Goal: Contribute content: Contribute content

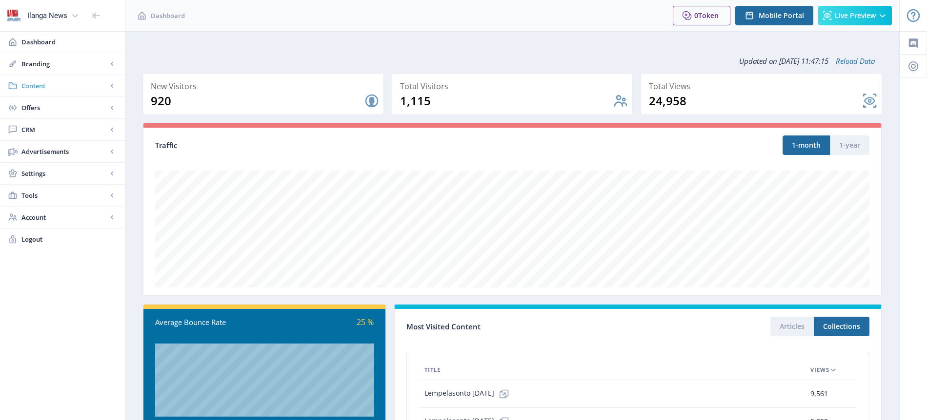
click at [45, 86] on span "Content" at bounding box center [64, 86] width 86 height 10
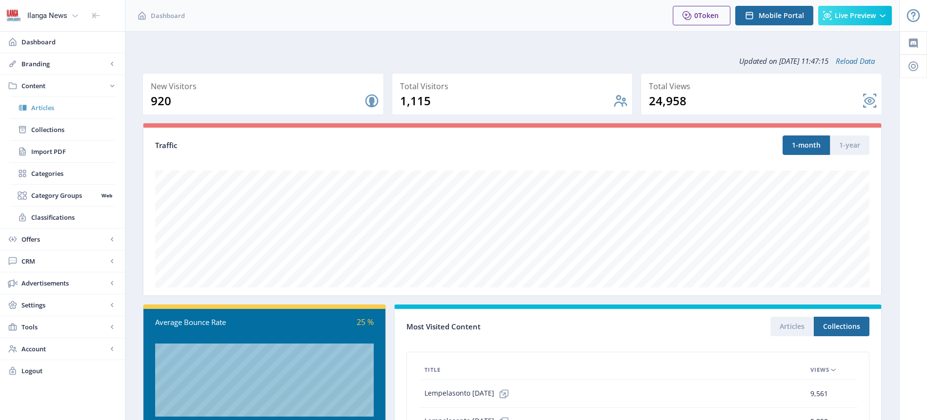
click at [45, 105] on span "Articles" at bounding box center [73, 108] width 84 height 10
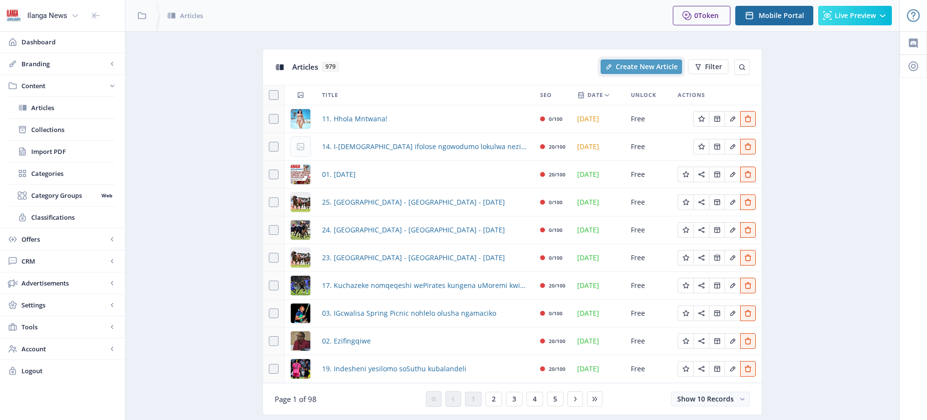
click at [664, 66] on span "Create New Article" at bounding box center [646, 67] width 62 height 8
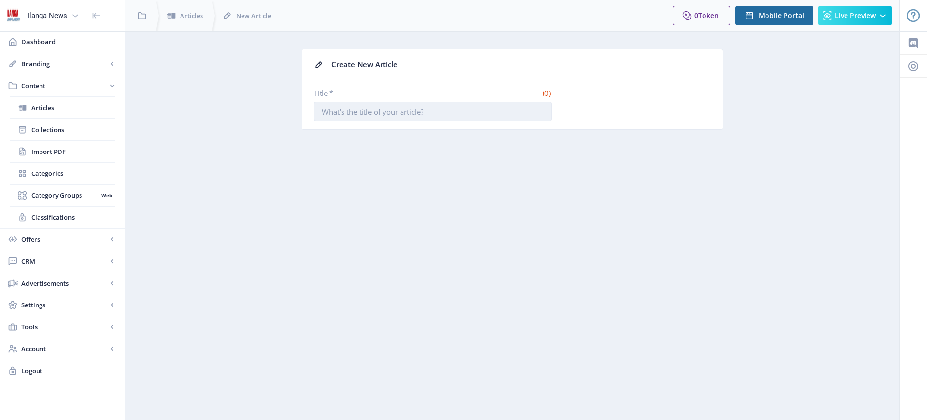
click at [346, 114] on input "Title *" at bounding box center [433, 112] width 238 height 20
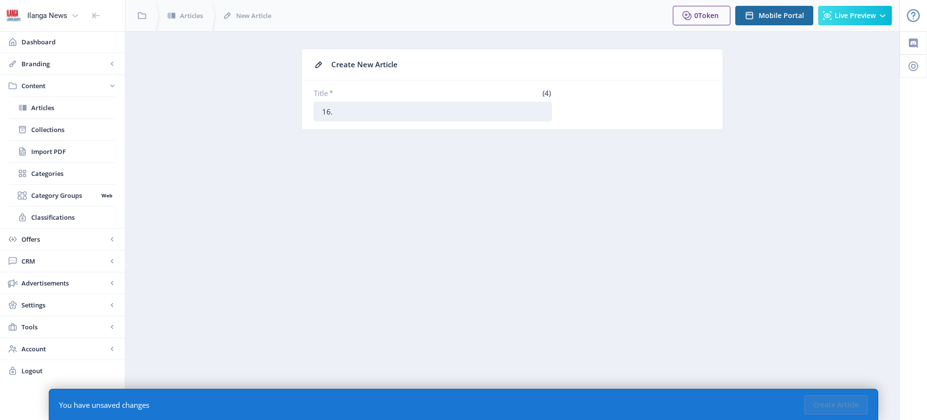
paste input "'YiZimbabwe isithiyo esikhulu seBafana'"
type input "16. 'YiZimbabwe isithiyo esikhulu seBafana'"
click at [840, 405] on button "Create Article" at bounding box center [836, 405] width 64 height 20
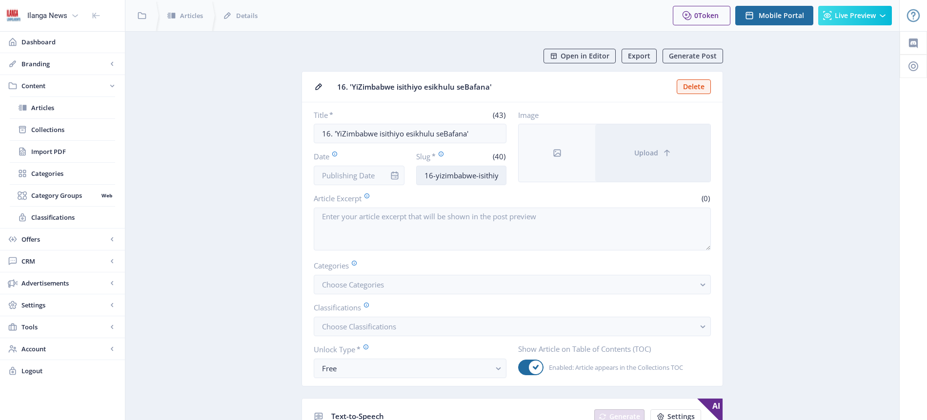
click at [474, 173] on input "16-yizimbabwe-isithiyo-[PERSON_NAME]" at bounding box center [461, 176] width 91 height 20
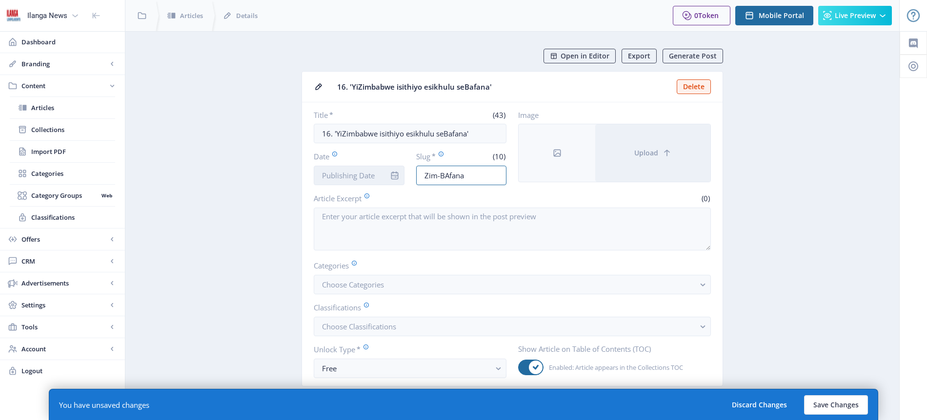
type input "Zim-BAfana"
click at [352, 173] on input "Date" at bounding box center [359, 176] width 91 height 20
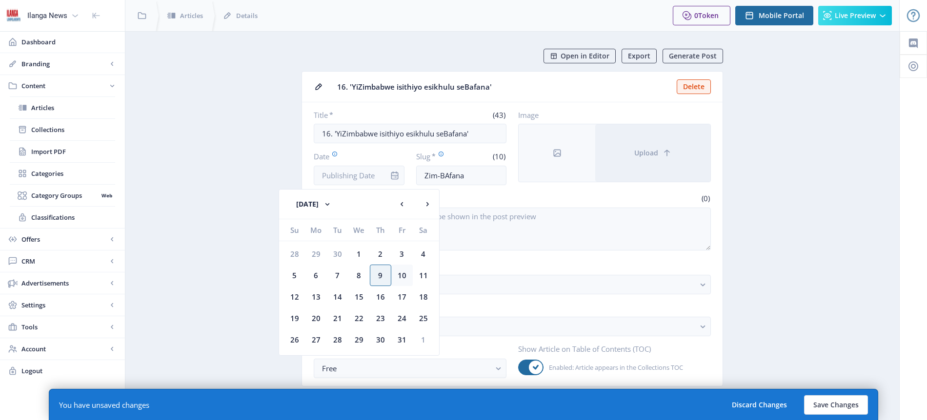
click at [405, 275] on div "10" at bounding box center [401, 275] width 21 height 21
type input "[DATE]"
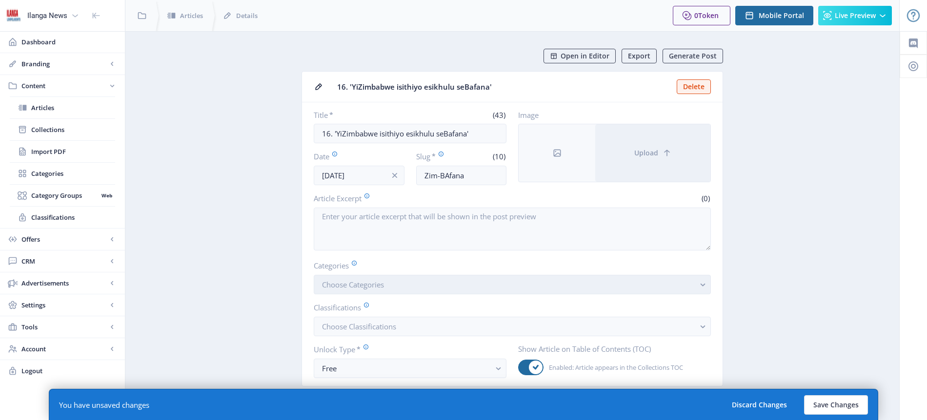
click at [376, 283] on span "Choose Categories" at bounding box center [353, 285] width 62 height 10
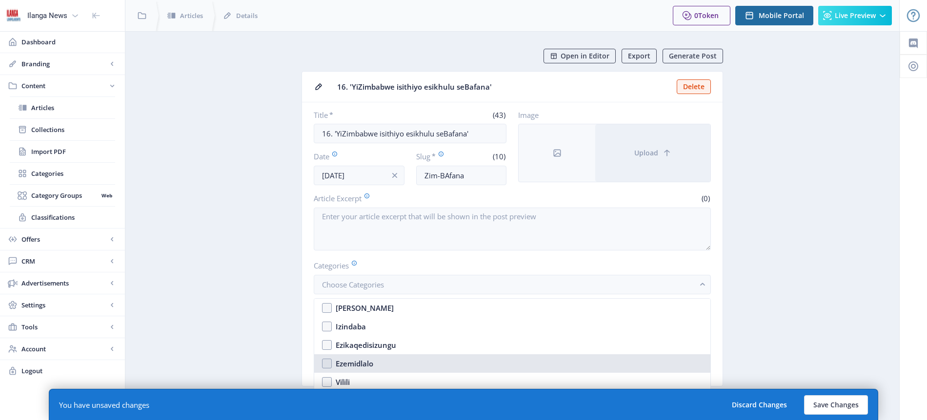
click at [363, 364] on div "Ezemidlalo" at bounding box center [355, 364] width 38 height 12
checkbox input "true"
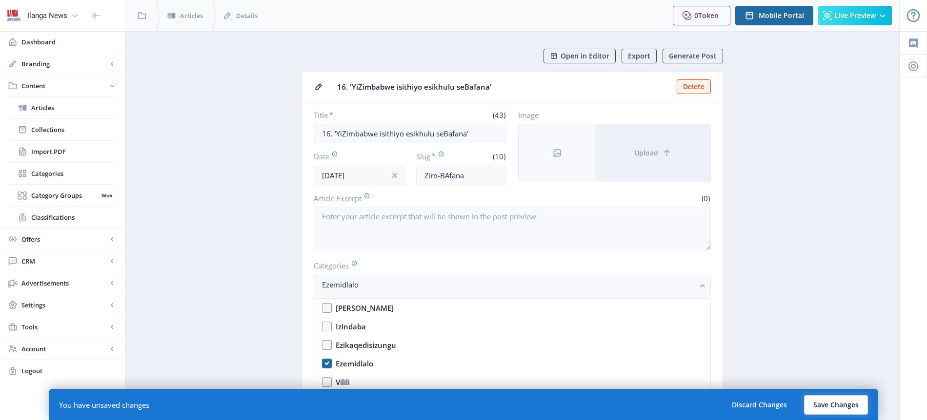
click at [842, 407] on button "Save Changes" at bounding box center [836, 405] width 64 height 20
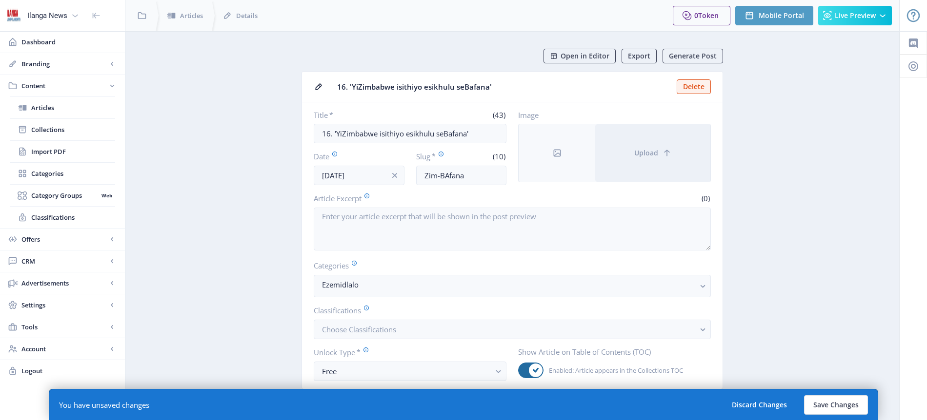
type input "zim-bafana"
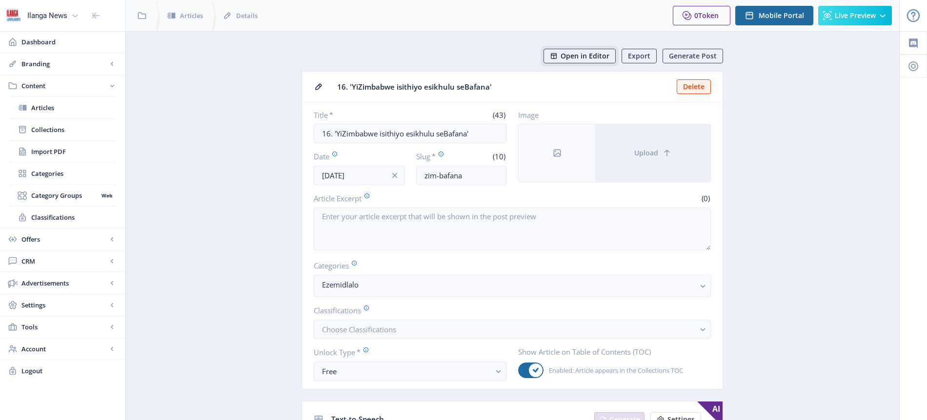
click at [602, 56] on span "Open in Editor" at bounding box center [584, 56] width 49 height 8
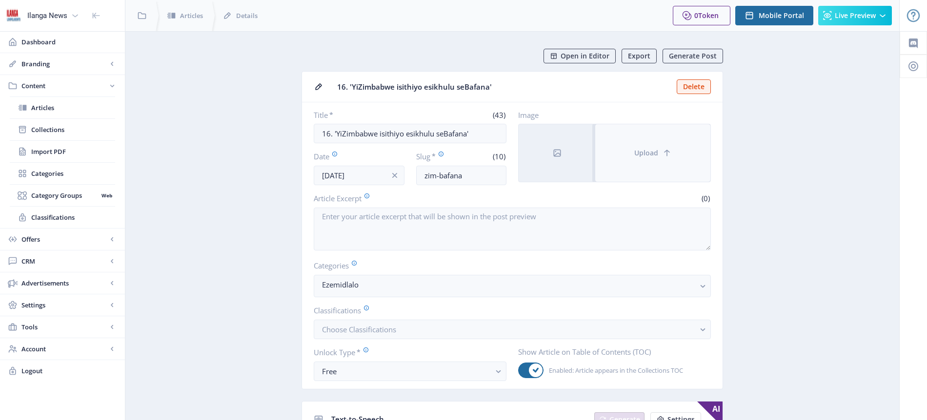
click at [654, 152] on span "Upload" at bounding box center [646, 153] width 24 height 8
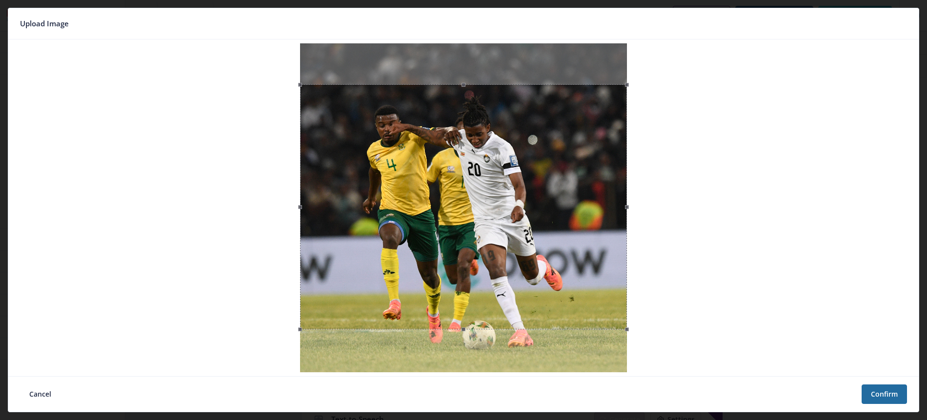
drag, startPoint x: 482, startPoint y: 146, endPoint x: 480, endPoint y: 187, distance: 41.0
click at [480, 187] on div at bounding box center [463, 206] width 327 height 245
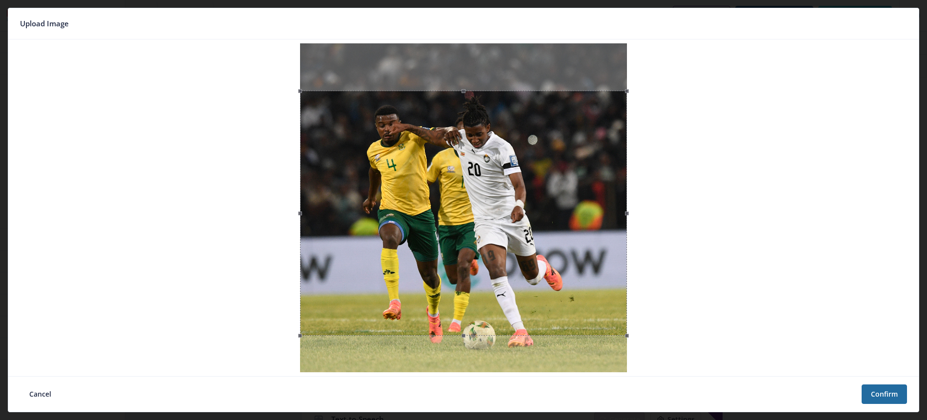
drag, startPoint x: 487, startPoint y: 184, endPoint x: 488, endPoint y: 191, distance: 6.4
click at [488, 191] on div at bounding box center [463, 213] width 327 height 245
click at [885, 394] on button "Confirm" at bounding box center [883, 395] width 45 height 20
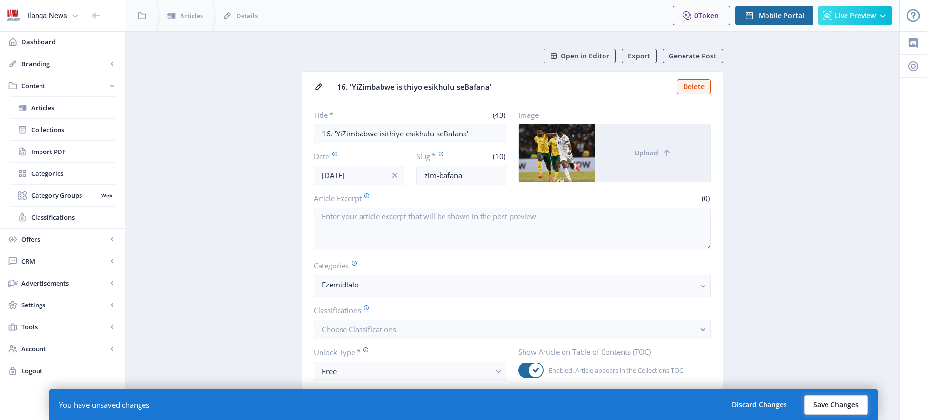
click at [843, 404] on button "Save Changes" at bounding box center [836, 405] width 64 height 20
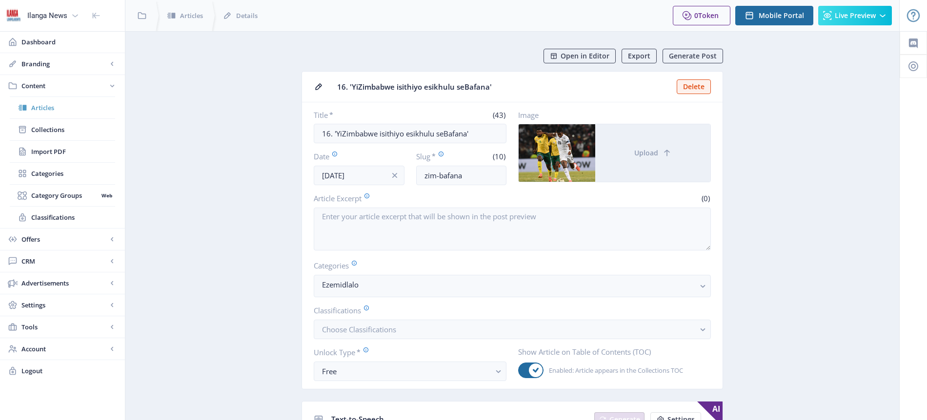
click at [42, 111] on span "Articles" at bounding box center [73, 108] width 84 height 10
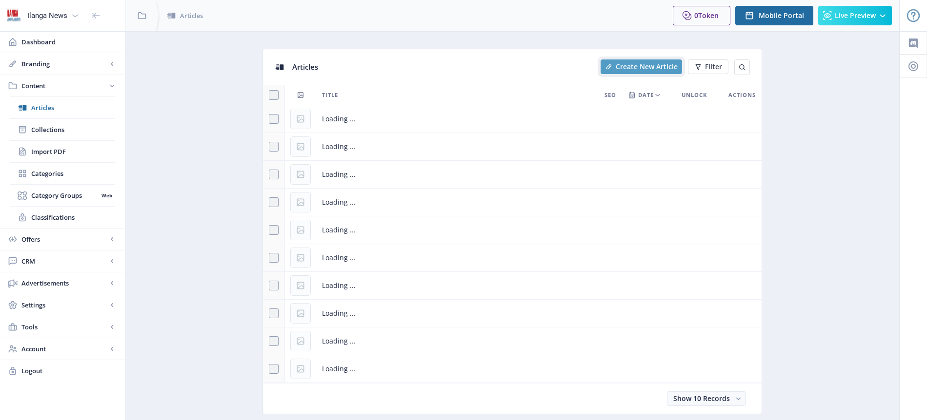
click at [660, 67] on span "Create New Article" at bounding box center [646, 67] width 62 height 8
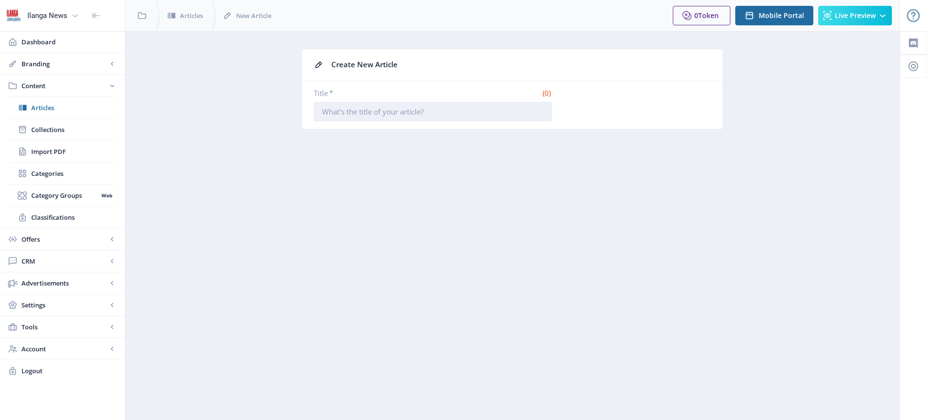
click at [361, 113] on input "Title *" at bounding box center [433, 112] width 238 height 20
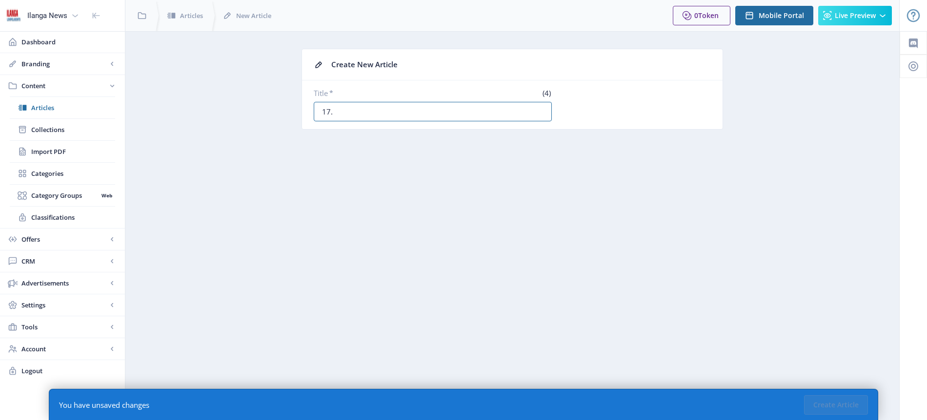
paste input "Uthembisa ukukhipha iBafana osizini umqeqeshi weRwanda"
type input "17. Uthembisa ukukhipha iBafana osizini umqeqeshi weRwanda"
click at [841, 407] on button "Create Article" at bounding box center [836, 405] width 64 height 20
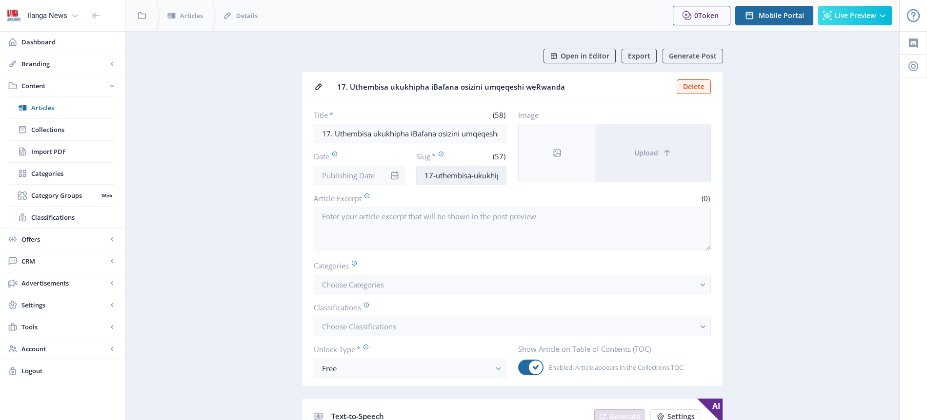
click at [473, 184] on input "17-uthembisa-ukukhipha-[GEOGRAPHIC_DATA]-[GEOGRAPHIC_DATA]-umqeqeshi-[GEOGRAPHI…" at bounding box center [461, 176] width 91 height 20
click at [473, 177] on input "17-uthembisa-ukukhipha-[GEOGRAPHIC_DATA]-[GEOGRAPHIC_DATA]-umqeqeshi-[GEOGRAPHI…" at bounding box center [461, 176] width 91 height 20
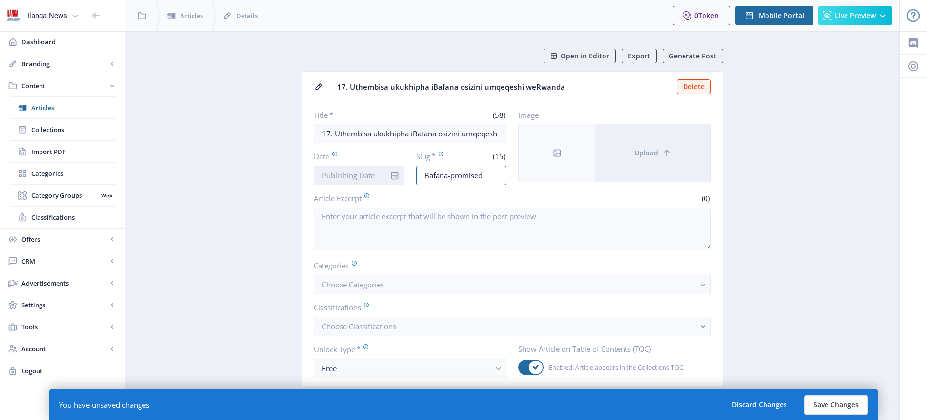
type input "Bafana-promised"
click at [369, 172] on input "Date" at bounding box center [359, 176] width 91 height 20
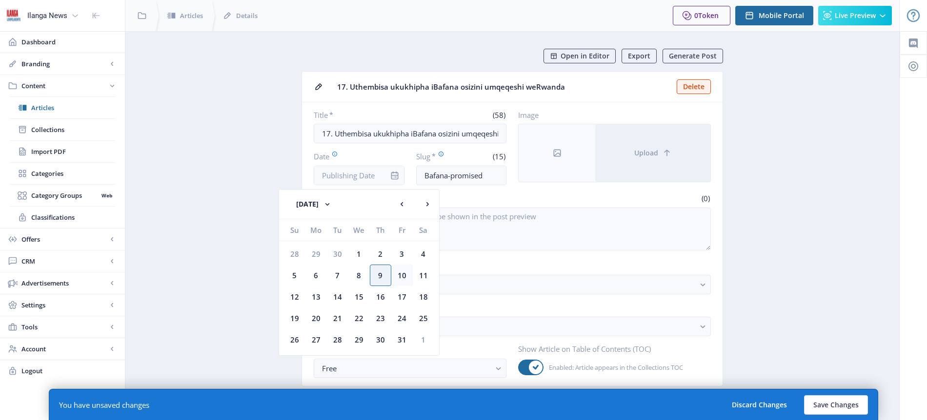
click at [404, 279] on div "10" at bounding box center [401, 275] width 21 height 21
type input "[DATE]"
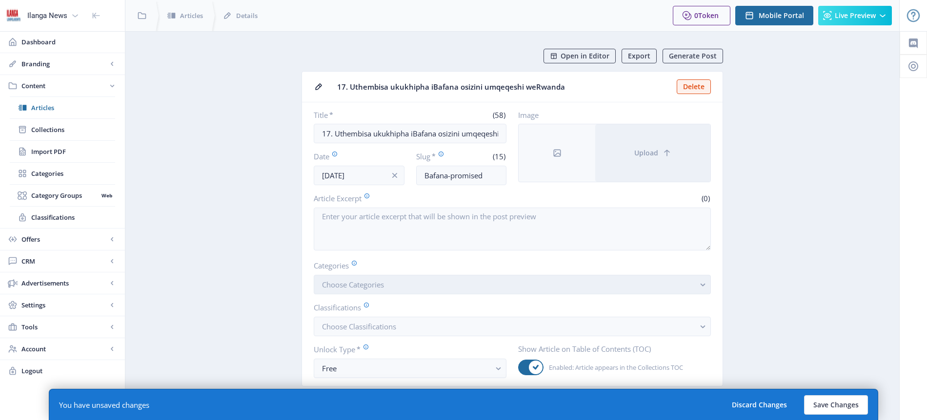
click at [411, 290] on button "Choose Categories" at bounding box center [512, 285] width 397 height 20
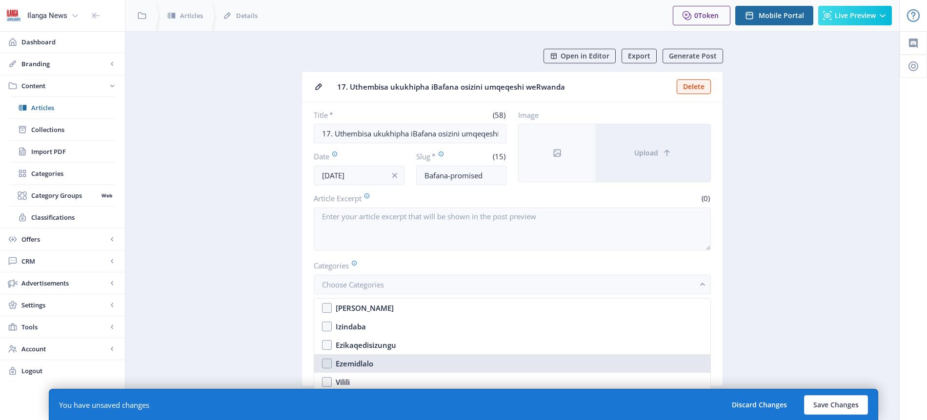
click at [364, 361] on div "Ezemidlalo" at bounding box center [355, 364] width 38 height 12
checkbox input "true"
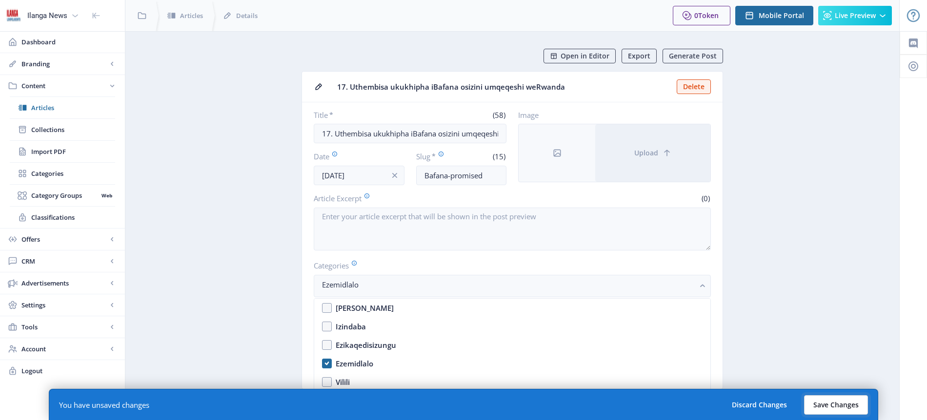
click at [834, 398] on button "Save Changes" at bounding box center [836, 405] width 64 height 20
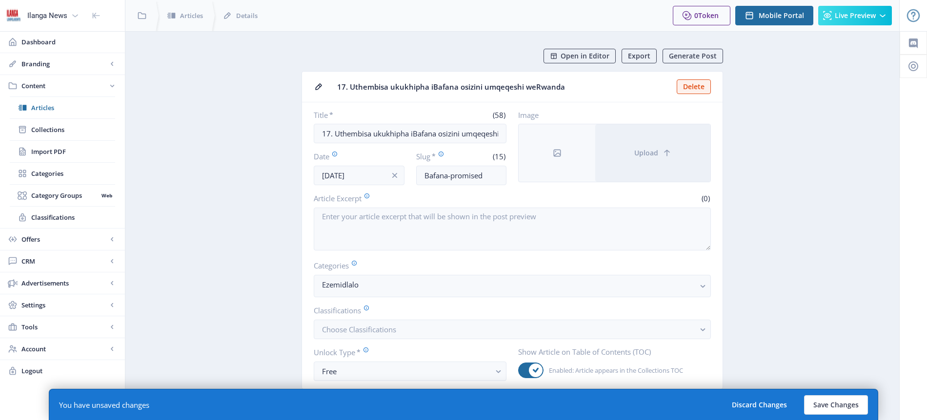
type input "bafana-promised"
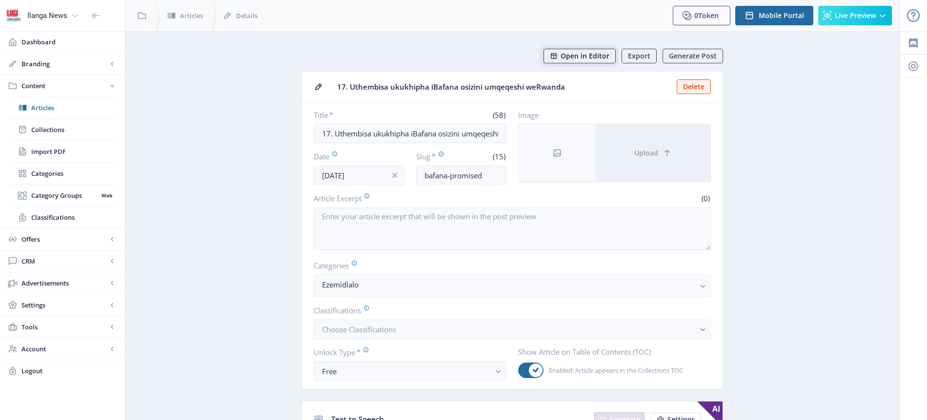
click at [590, 57] on span "Open in Editor" at bounding box center [584, 56] width 49 height 8
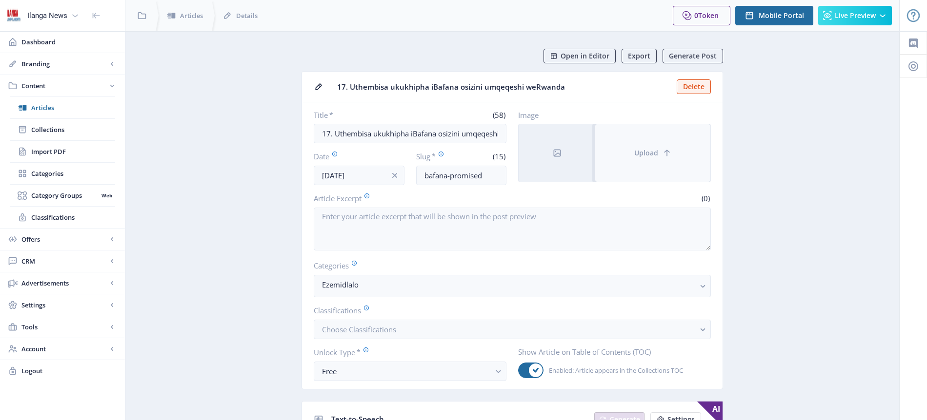
click at [649, 154] on span "Upload" at bounding box center [646, 153] width 24 height 8
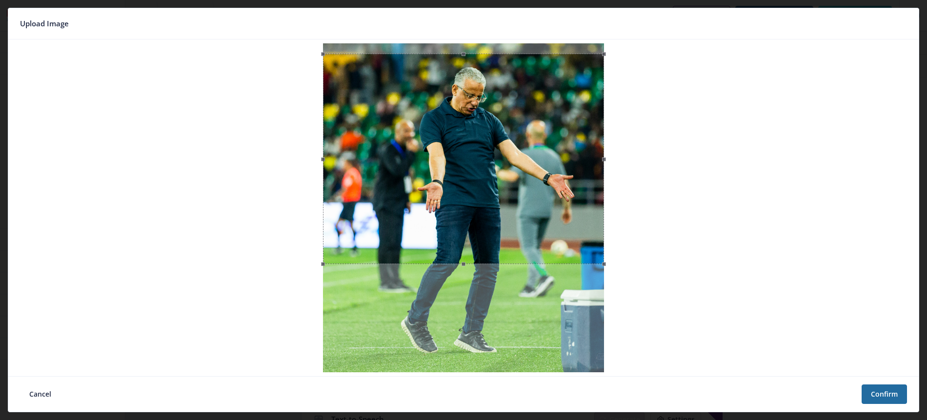
drag, startPoint x: 497, startPoint y: 135, endPoint x: 495, endPoint y: 145, distance: 10.3
click at [495, 145] on div at bounding box center [463, 159] width 281 height 211
click at [893, 395] on button "Confirm" at bounding box center [883, 395] width 45 height 20
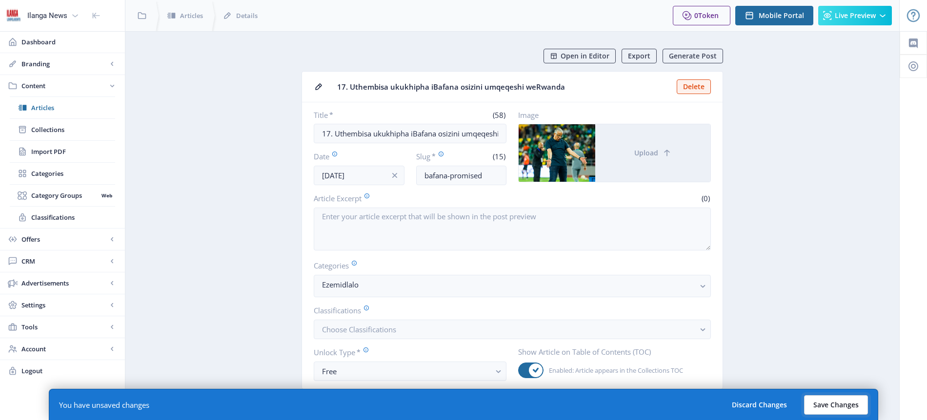
click at [837, 403] on button "Save Changes" at bounding box center [836, 405] width 64 height 20
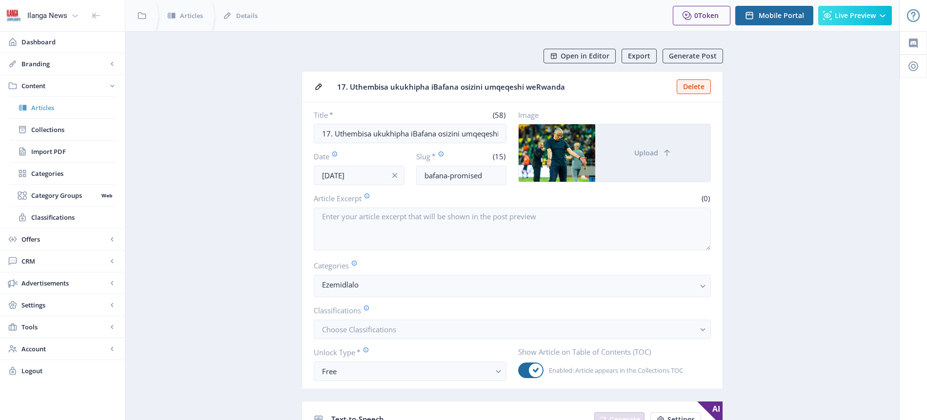
click at [47, 106] on span "Articles" at bounding box center [73, 108] width 84 height 10
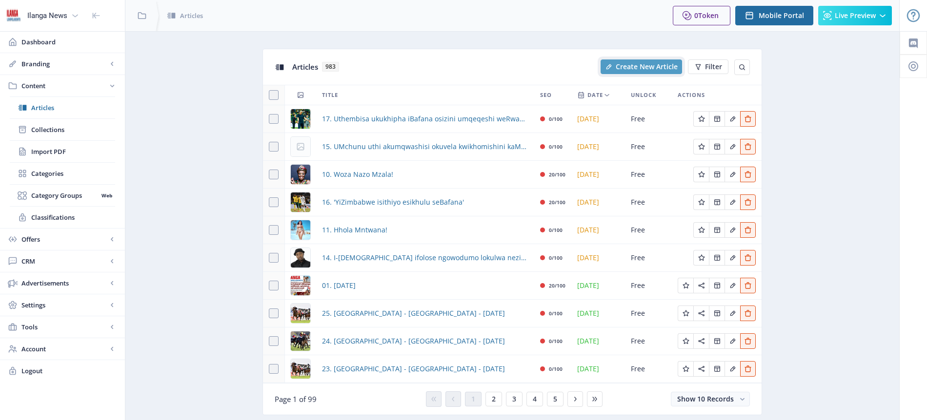
click at [635, 67] on span "Create New Article" at bounding box center [646, 67] width 62 height 8
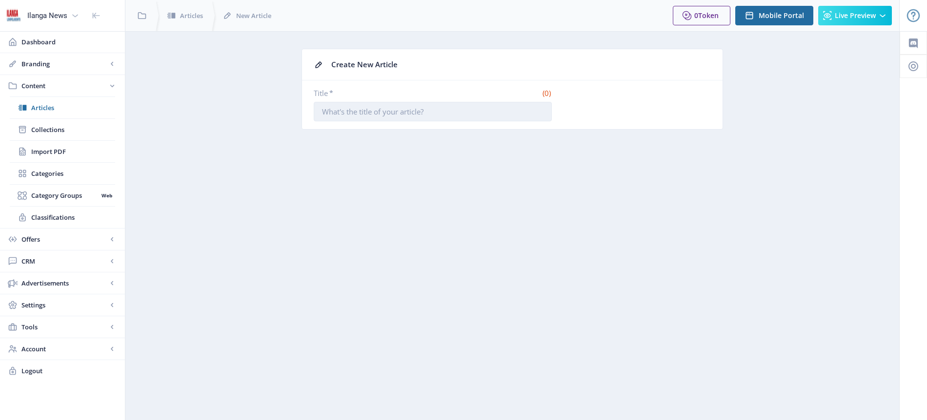
click at [433, 109] on input "Title *" at bounding box center [433, 112] width 238 height 20
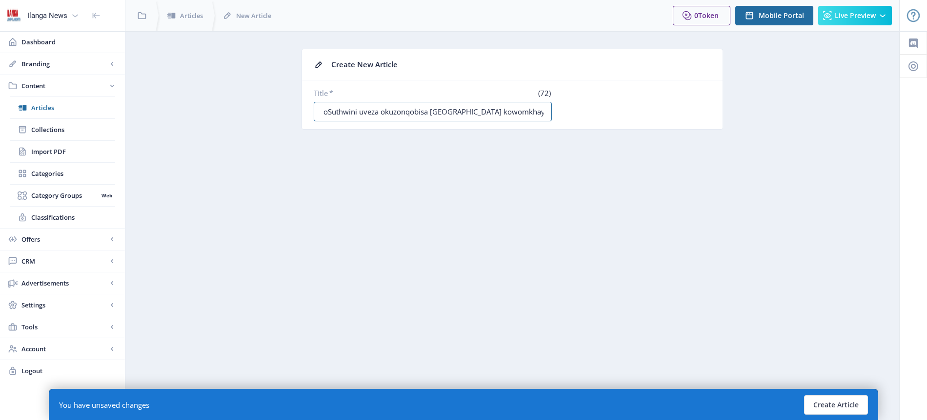
scroll to position [0, 57]
type input "21. Owodumo oSuthwini uveza okuzonqobisa [GEOGRAPHIC_DATA] kowomkhaya"
click at [836, 403] on button "Create Article" at bounding box center [836, 405] width 64 height 20
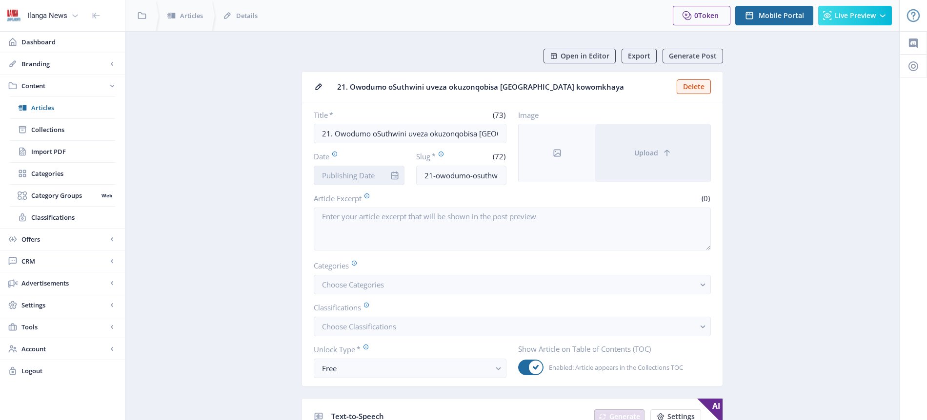
click at [372, 177] on input "Date" at bounding box center [359, 176] width 91 height 20
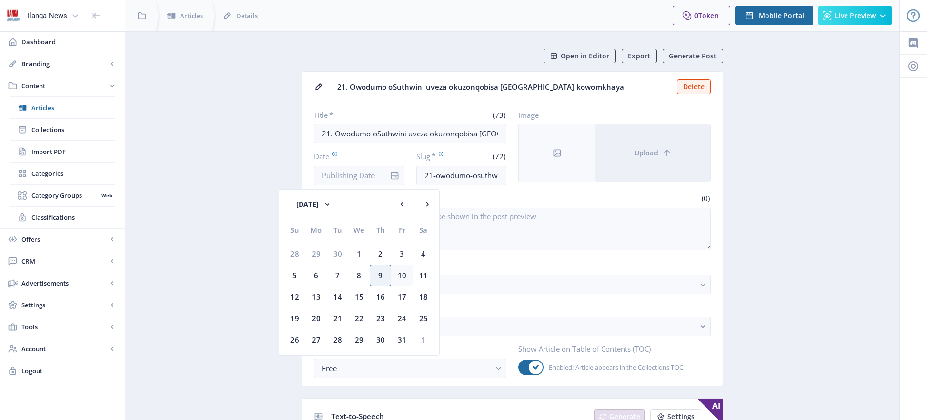
click at [398, 278] on div "10" at bounding box center [401, 275] width 21 height 21
type input "[DATE]"
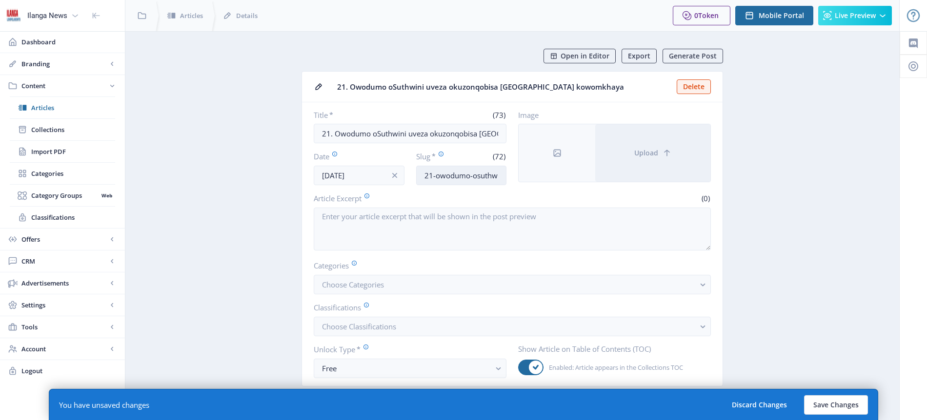
click at [484, 179] on input "21-owodumo-osuthwini-uveza-[GEOGRAPHIC_DATA]-[GEOGRAPHIC_DATA]-bay-reserve-[GEO…" at bounding box center [461, 176] width 91 height 20
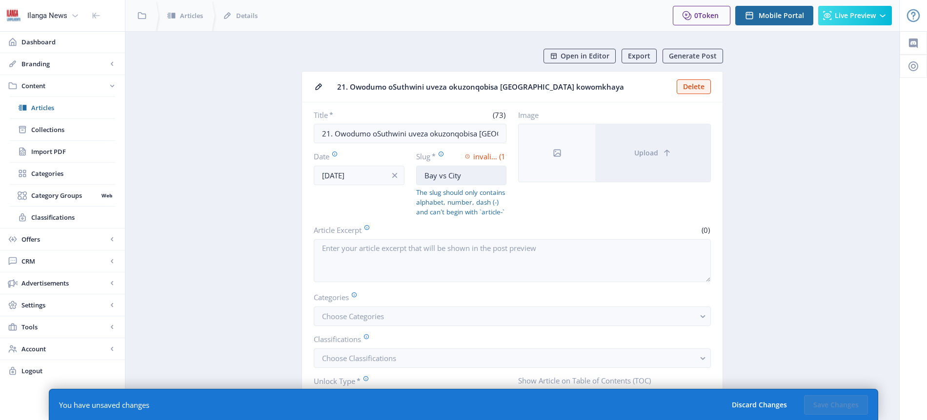
drag, startPoint x: 447, startPoint y: 174, endPoint x: 435, endPoint y: 175, distance: 11.7
click at [435, 175] on input "Bay vs City" at bounding box center [461, 176] width 91 height 20
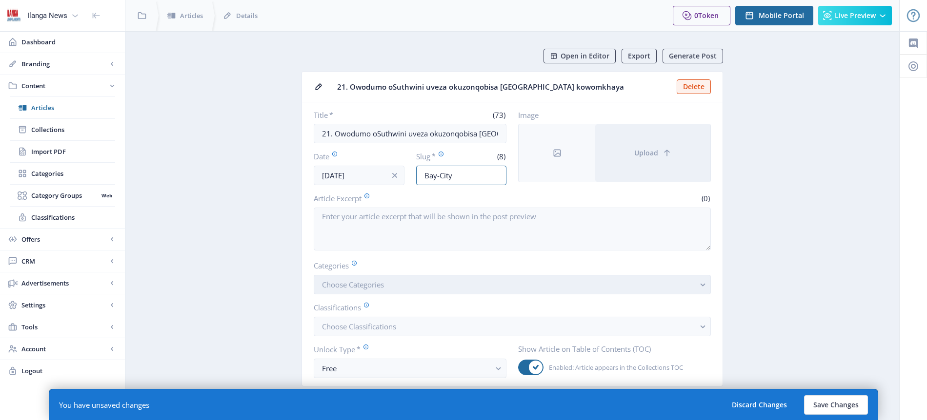
type input "Bay-City"
click at [373, 283] on span "Choose Categories" at bounding box center [353, 285] width 62 height 10
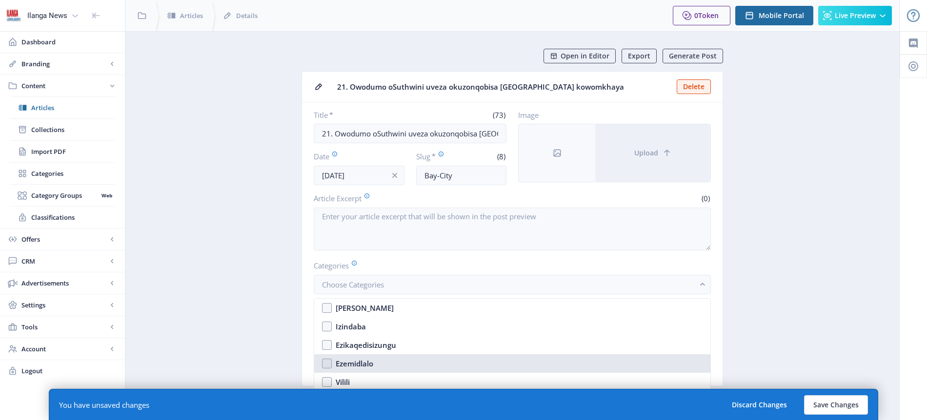
click at [365, 367] on div "Ezemidlalo" at bounding box center [355, 364] width 38 height 12
checkbox input "true"
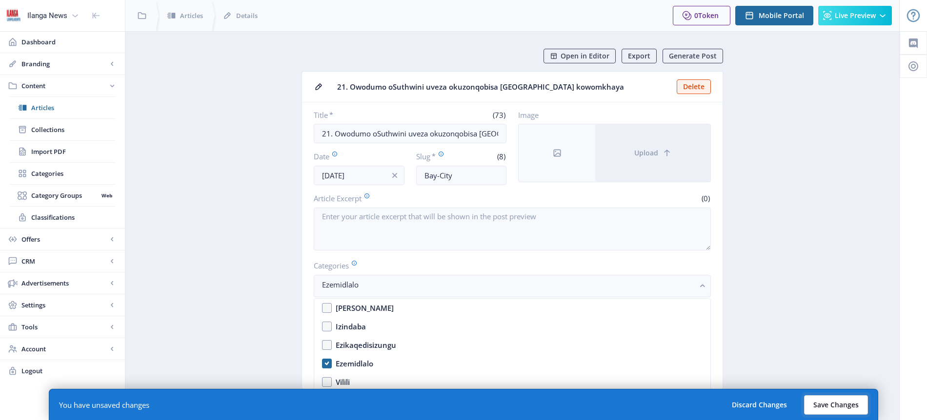
click at [840, 406] on button "Save Changes" at bounding box center [836, 405] width 64 height 20
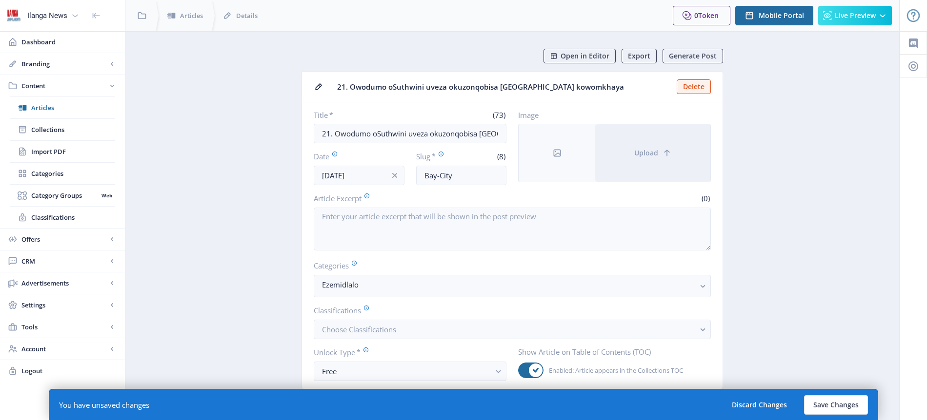
type input "bay-city"
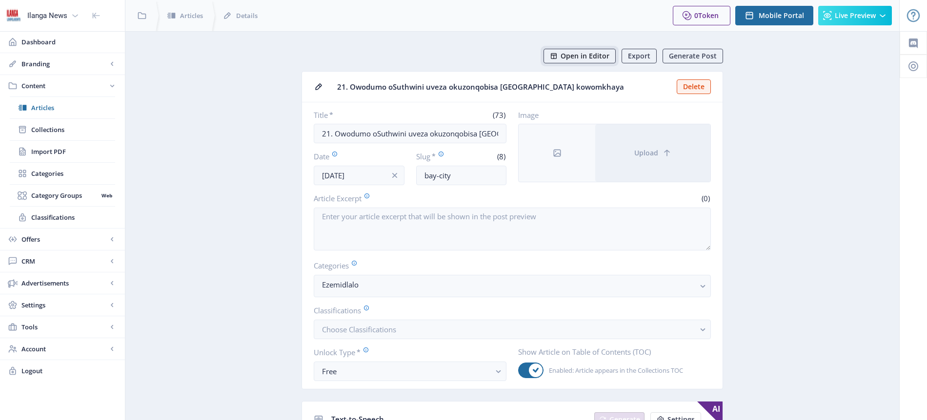
click at [595, 57] on span "Open in Editor" at bounding box center [584, 56] width 49 height 8
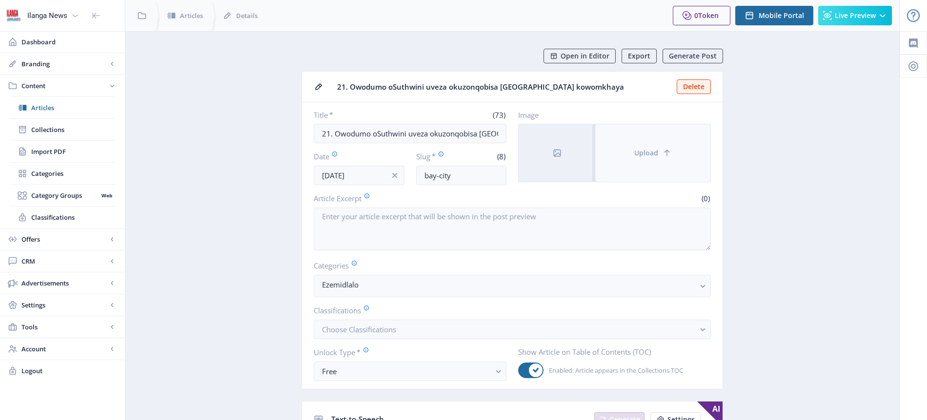
click at [641, 151] on span "Upload" at bounding box center [646, 153] width 24 height 8
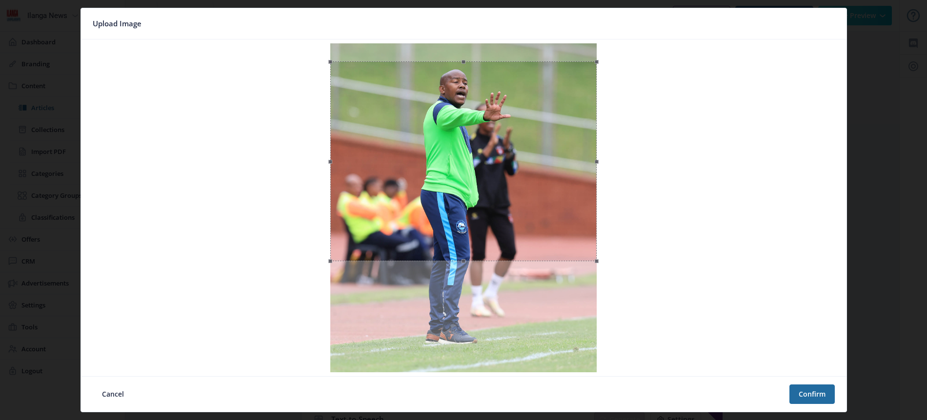
drag, startPoint x: 485, startPoint y: 151, endPoint x: 485, endPoint y: 169, distance: 18.1
click at [485, 169] on div at bounding box center [463, 161] width 266 height 200
click at [816, 395] on button "Confirm" at bounding box center [811, 395] width 45 height 20
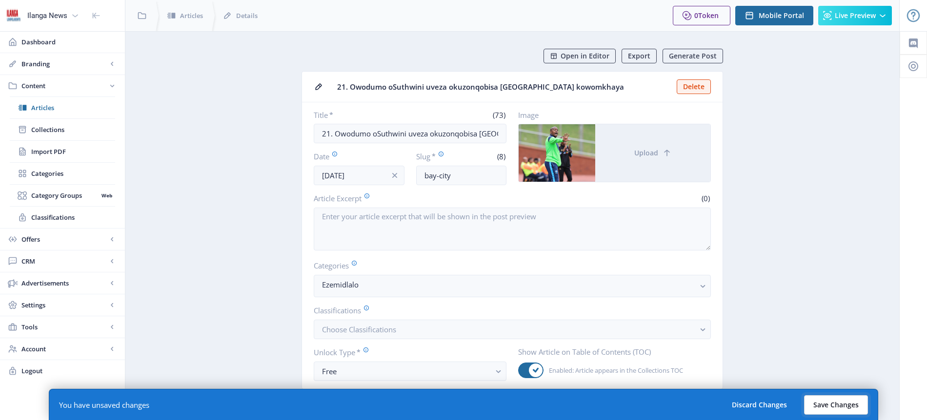
click at [855, 404] on button "Save Changes" at bounding box center [836, 405] width 64 height 20
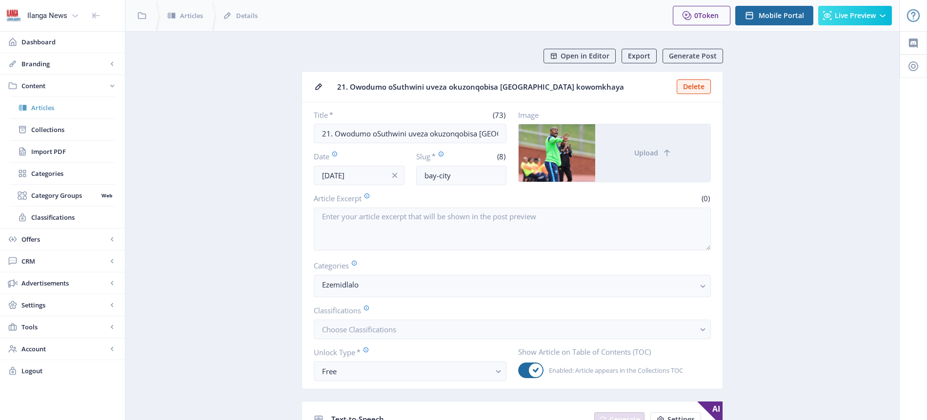
click at [56, 107] on span "Articles" at bounding box center [73, 108] width 84 height 10
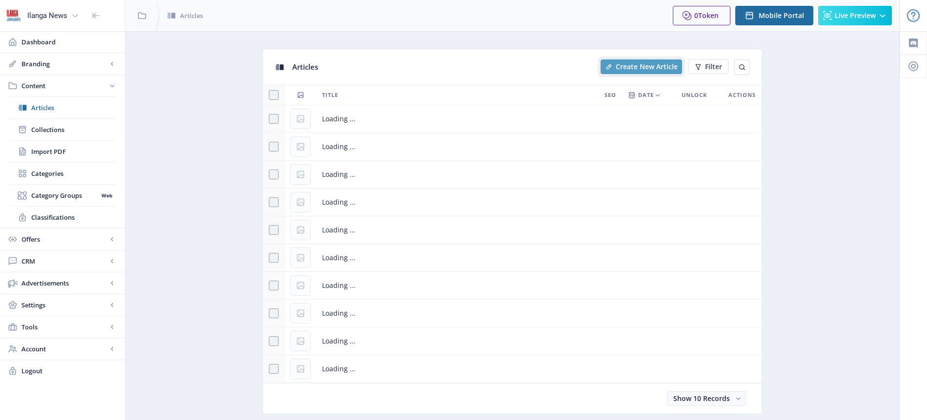
click at [629, 66] on span "Create New Article" at bounding box center [646, 67] width 62 height 8
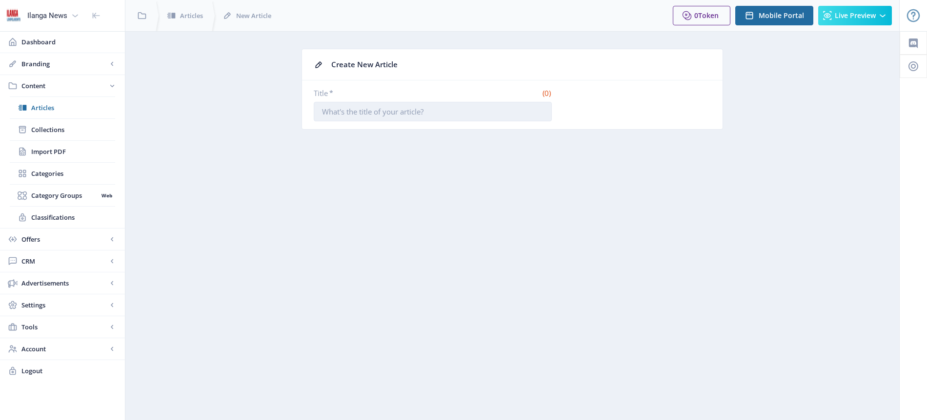
click at [407, 107] on input "Title *" at bounding box center [433, 112] width 238 height 20
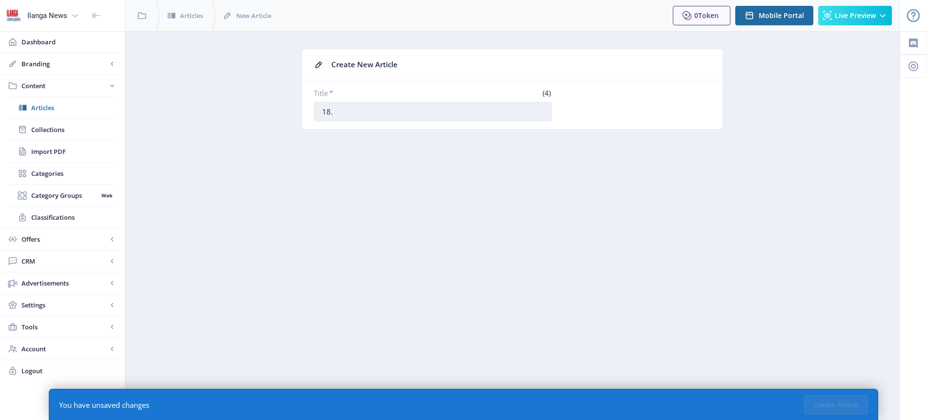
click at [361, 113] on input "18." at bounding box center [433, 112] width 238 height 20
paste input "IZimbabwe nezinhlelo zonyomfa iBafana"
click at [419, 112] on input "18. IZimbabwe nezinhlelo zonyomfa iBafana" at bounding box center [433, 112] width 238 height 20
type input "18. IZimbabwe nezinhlelo zokunyomfa iBafana"
click at [839, 407] on button "Create Article" at bounding box center [836, 405] width 64 height 20
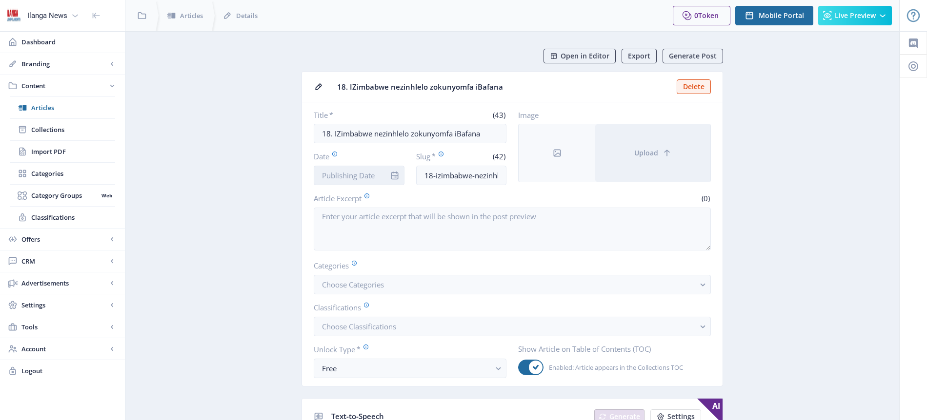
click at [356, 172] on input "Date" at bounding box center [359, 176] width 91 height 20
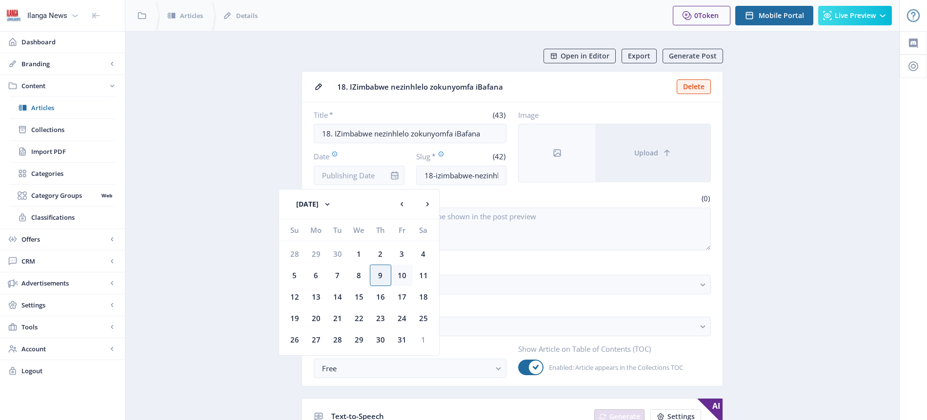
click at [402, 277] on div "10" at bounding box center [401, 275] width 21 height 21
type input "[DATE]"
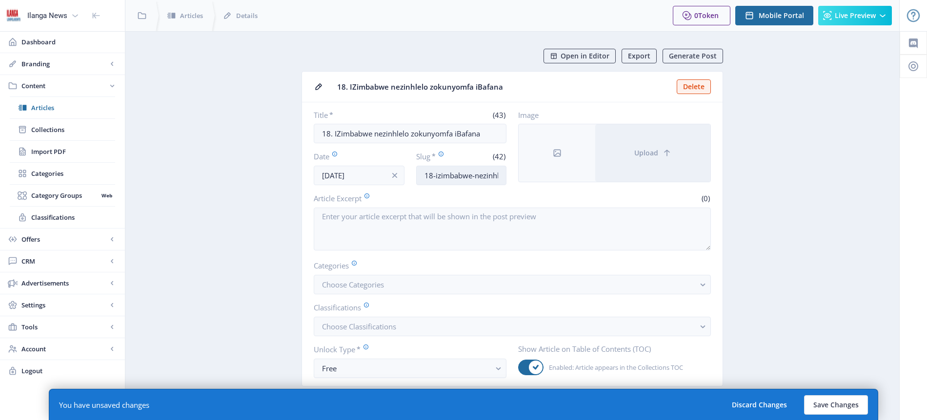
click at [467, 176] on input "18-izimbabwe-nezinhlelo-zokunyomfa-[GEOGRAPHIC_DATA]" at bounding box center [461, 176] width 91 height 20
type input "ZImbabwe-threat"
click at [408, 282] on button "Choose Categories" at bounding box center [512, 285] width 397 height 20
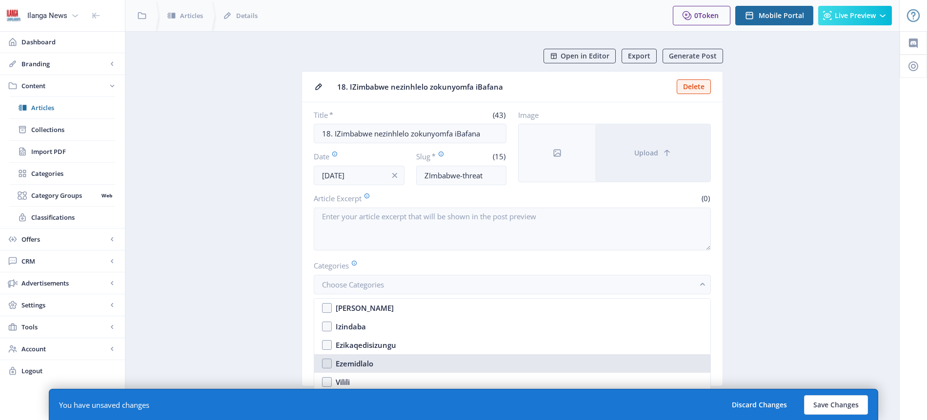
click at [361, 365] on div "Ezemidlalo" at bounding box center [355, 364] width 38 height 12
checkbox input "true"
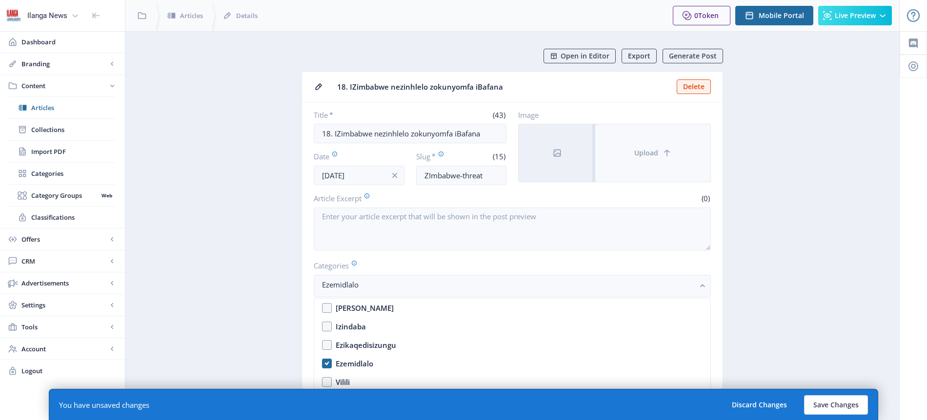
click at [650, 155] on span "Upload" at bounding box center [646, 153] width 24 height 8
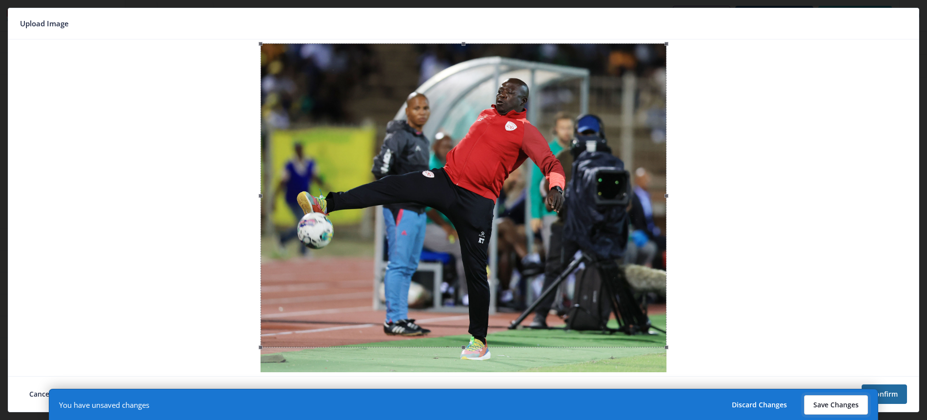
click at [847, 406] on button "Save Changes" at bounding box center [836, 405] width 64 height 20
type input "zimbabwe-threat"
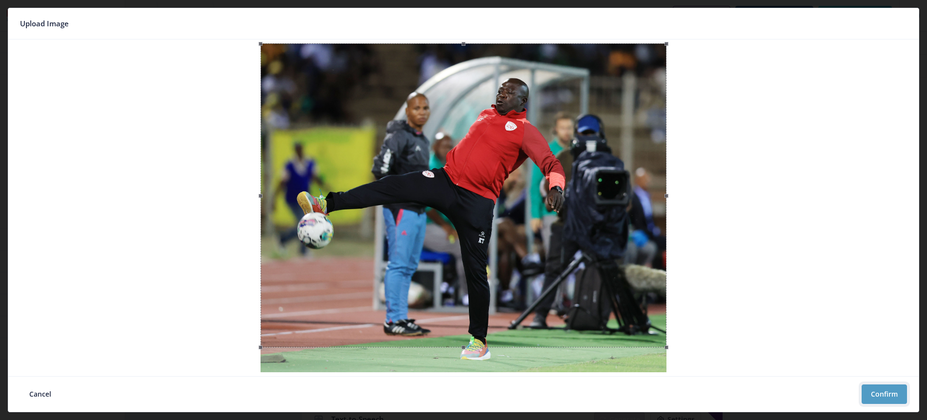
click at [892, 393] on button "Confirm" at bounding box center [883, 395] width 45 height 20
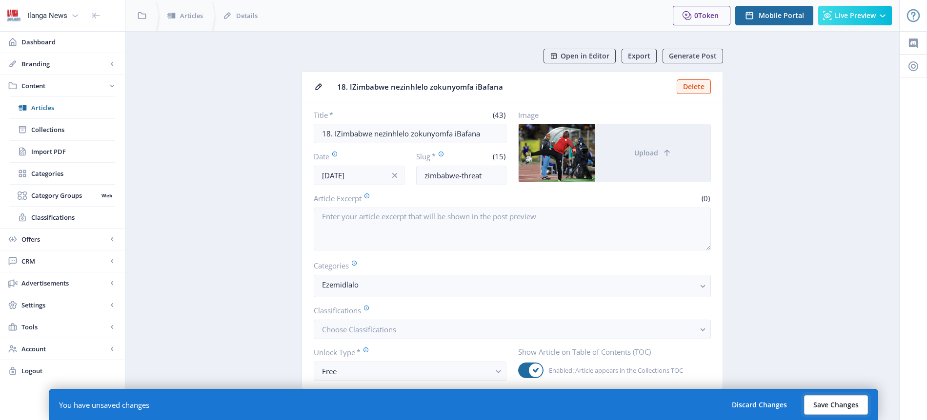
click at [841, 401] on button "Save Changes" at bounding box center [836, 405] width 64 height 20
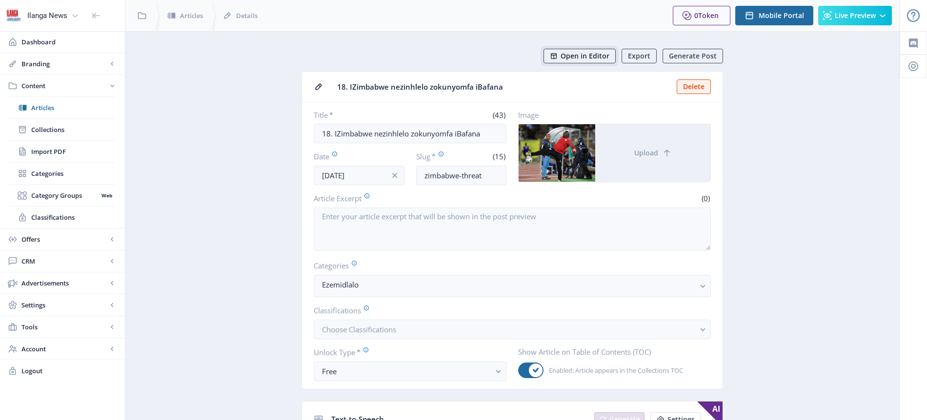
click at [607, 54] on span "Open in Editor" at bounding box center [584, 56] width 49 height 8
click at [41, 108] on span "Articles" at bounding box center [73, 108] width 84 height 10
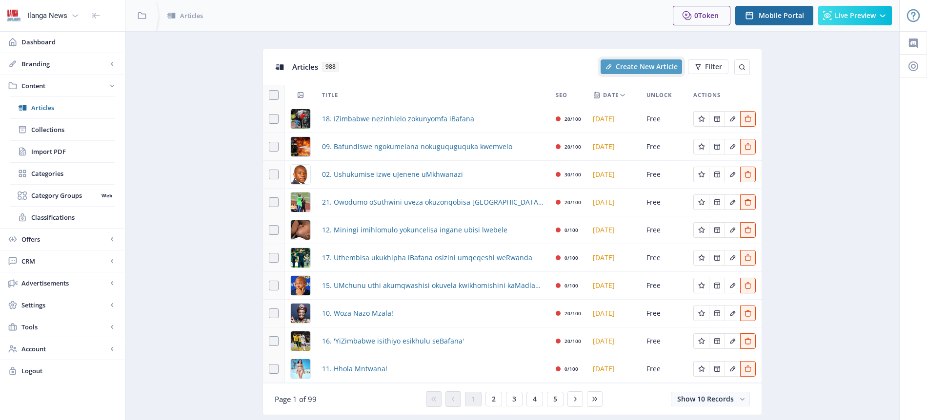
click at [646, 68] on span "Create New Article" at bounding box center [646, 67] width 62 height 8
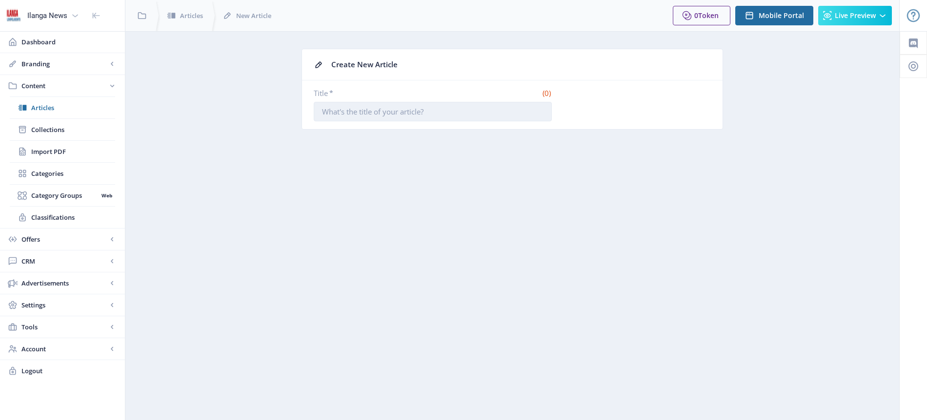
click at [349, 115] on input "Title *" at bounding box center [433, 112] width 238 height 20
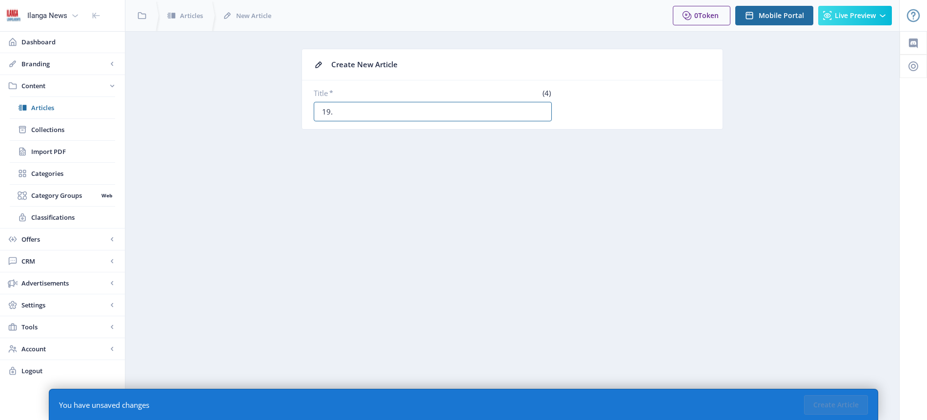
paste input "Usenothando lokuqhubeka nokuqeqesha AmaJita"
type input "19. Usenothando lokuqhubeka nokuqeqesha AmaJita"
click at [851, 407] on button "Create Article" at bounding box center [836, 405] width 64 height 20
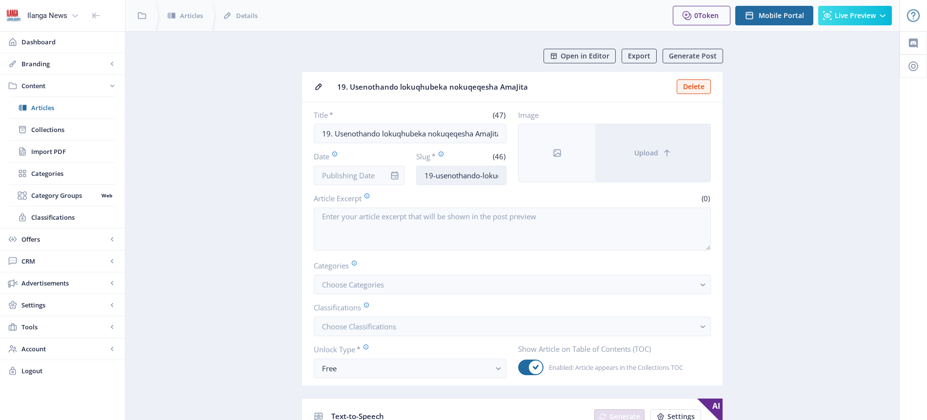
click at [476, 178] on input "19-usenothando-lokuqhubeka-nokuqeqesha-amajita" at bounding box center [461, 176] width 91 height 20
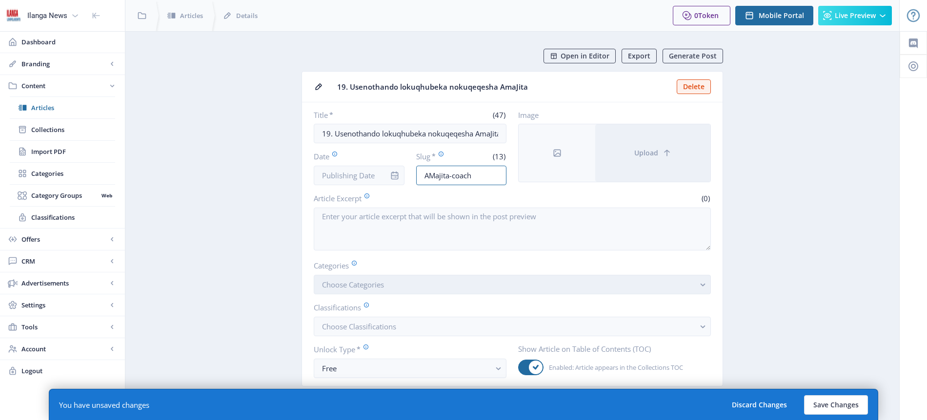
type input "AMajita-coach"
click at [356, 283] on span "Choose Categories" at bounding box center [353, 285] width 62 height 10
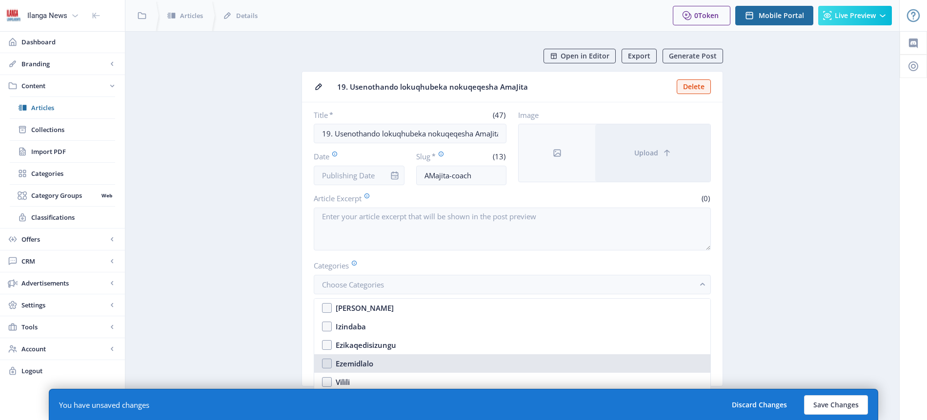
click at [362, 361] on div "Ezemidlalo" at bounding box center [355, 364] width 38 height 12
checkbox input "true"
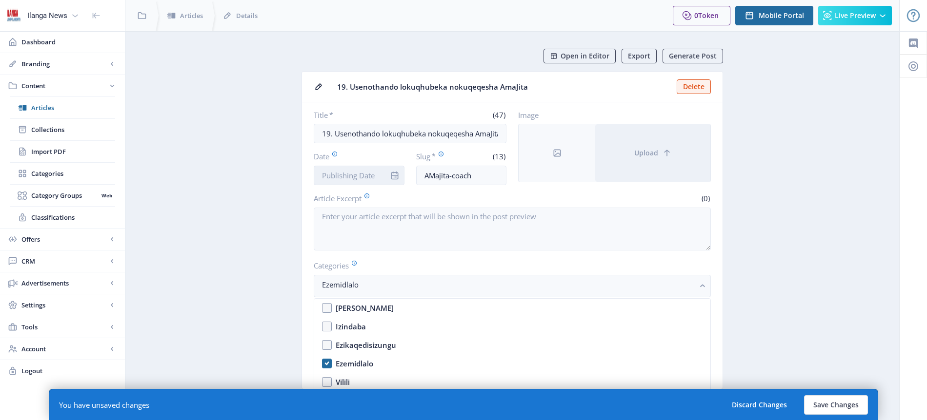
click at [347, 175] on input "Date" at bounding box center [359, 176] width 91 height 20
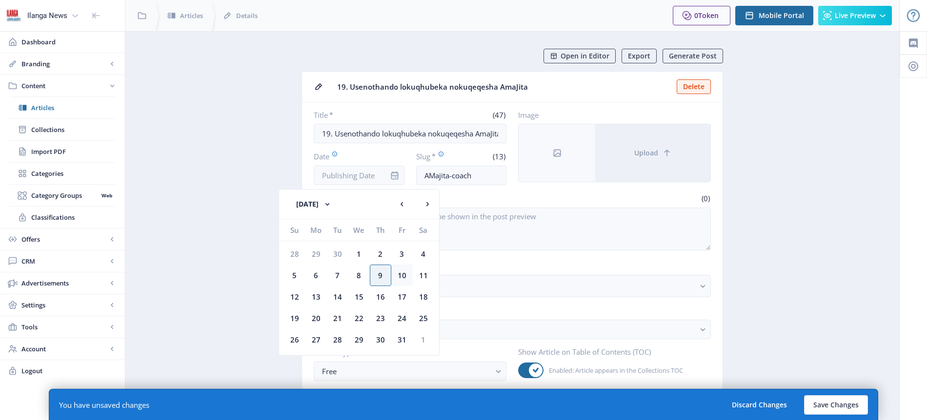
click at [400, 277] on div "10" at bounding box center [401, 275] width 21 height 21
type input "[DATE]"
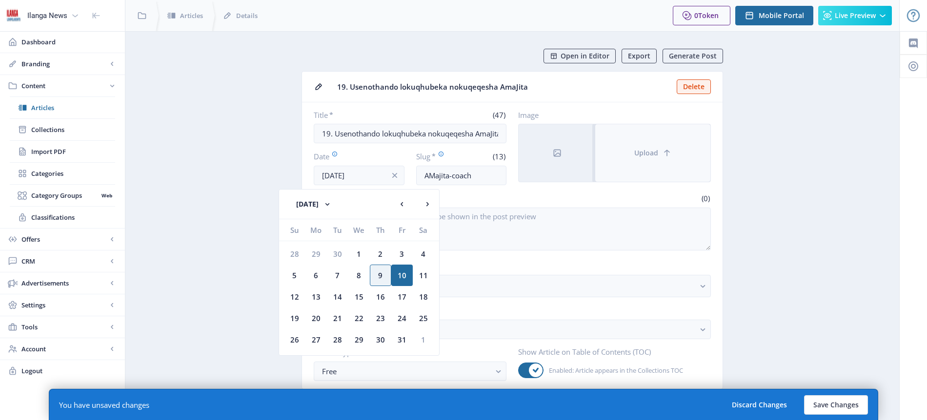
click at [637, 153] on span "Upload" at bounding box center [646, 153] width 24 height 8
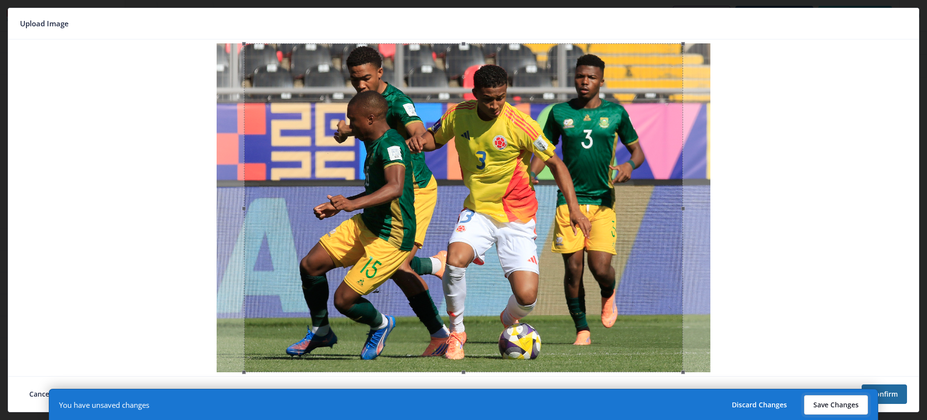
click at [835, 404] on button "Save Changes" at bounding box center [836, 405] width 64 height 20
type input "amajita-coach"
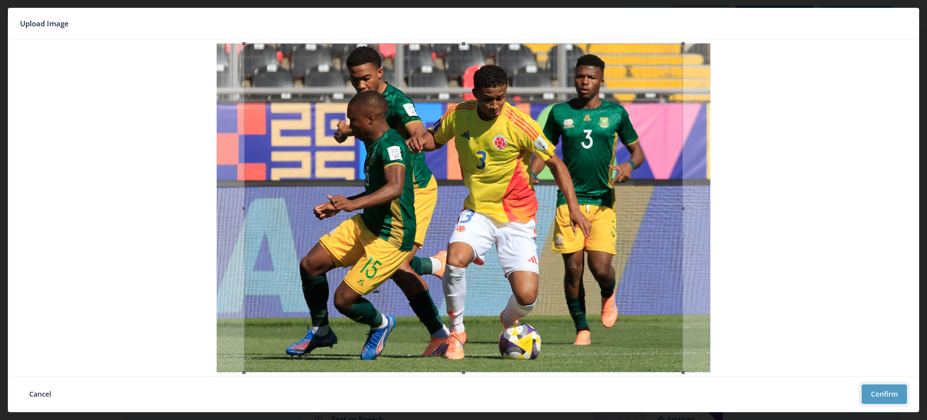
click at [887, 397] on button "Confirm" at bounding box center [883, 395] width 45 height 20
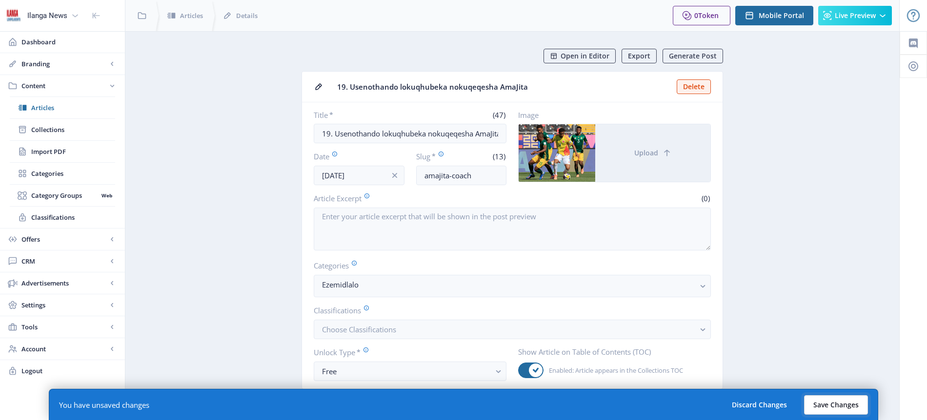
click at [841, 406] on button "Save Changes" at bounding box center [836, 405] width 64 height 20
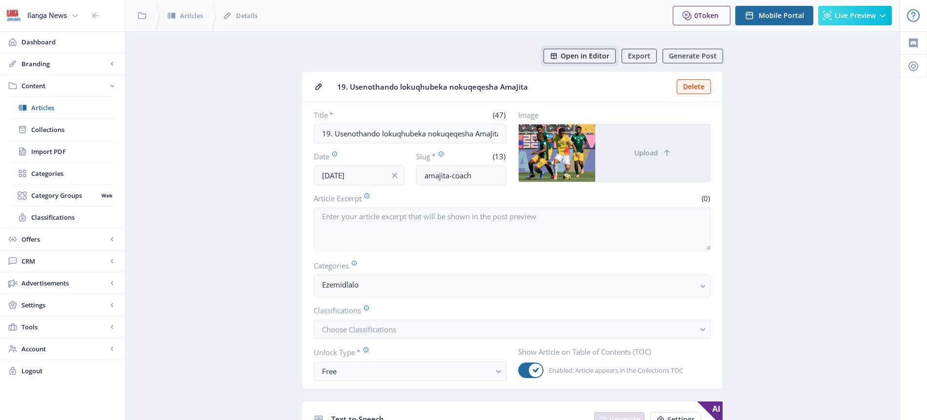
click at [591, 52] on span "Open in Editor" at bounding box center [584, 56] width 49 height 8
